Goal: Task Accomplishment & Management: Use online tool/utility

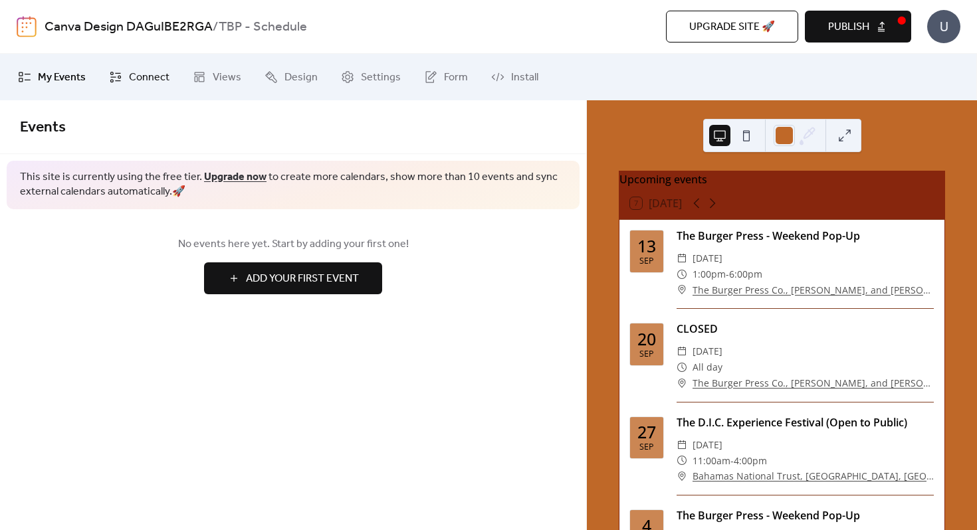
click at [142, 70] on span "Connect" at bounding box center [149, 78] width 41 height 16
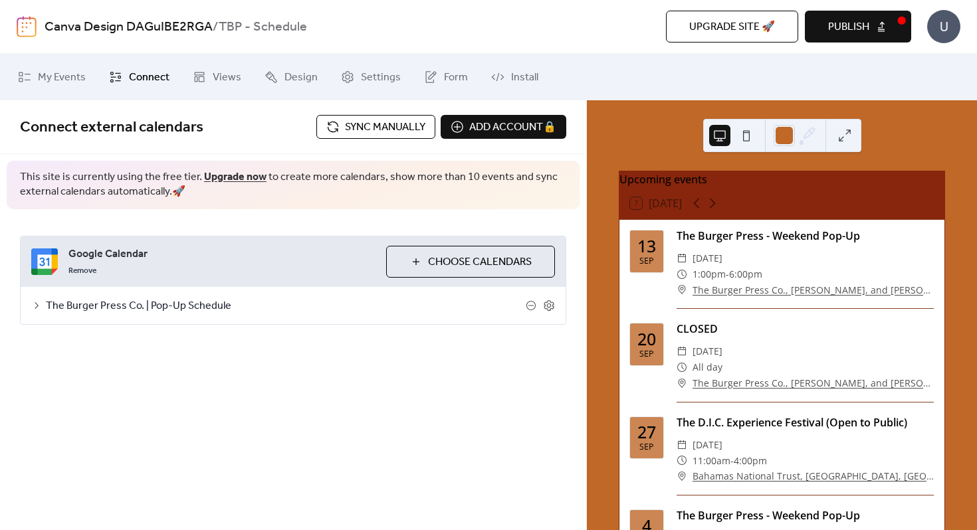
click at [386, 136] on span "Sync manually" at bounding box center [385, 128] width 80 height 16
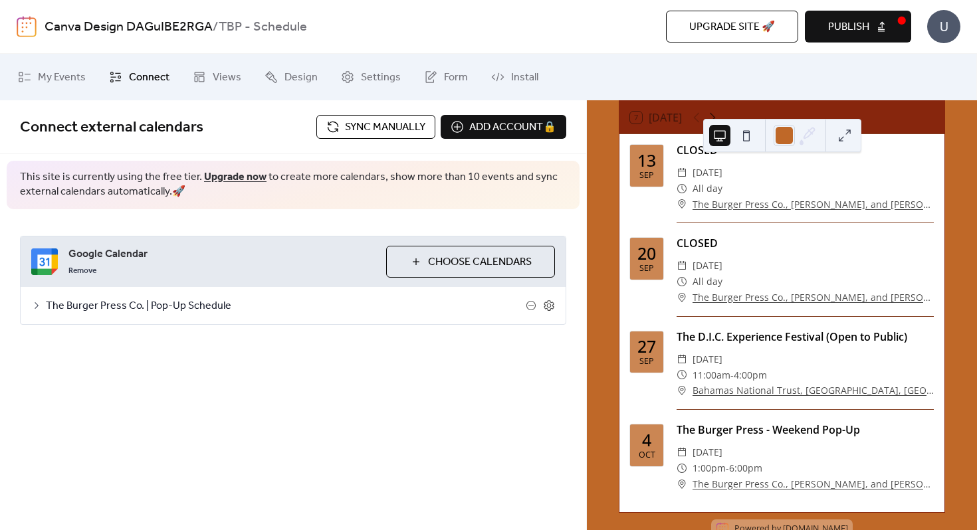
scroll to position [88, 0]
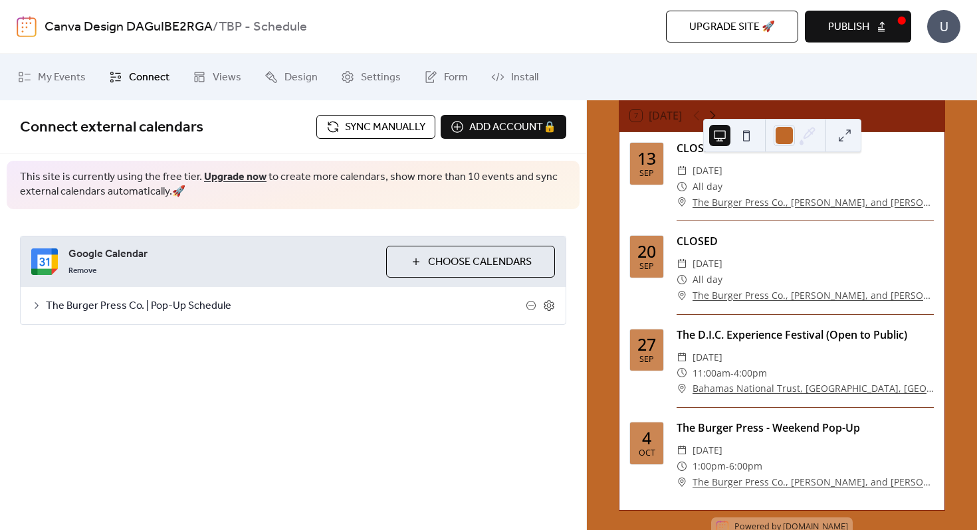
click at [379, 128] on span "Sync manually" at bounding box center [385, 128] width 80 height 16
click at [902, 56] on div "My Events Connect Views Design Settings Form Install" at bounding box center [488, 77] width 977 height 47
click at [877, 23] on button "Publish" at bounding box center [858, 27] width 106 height 32
click at [391, 124] on span "Sync manually" at bounding box center [385, 128] width 80 height 16
click at [844, 23] on span "Publish" at bounding box center [848, 27] width 41 height 16
